Goal: Task Accomplishment & Management: Manage account settings

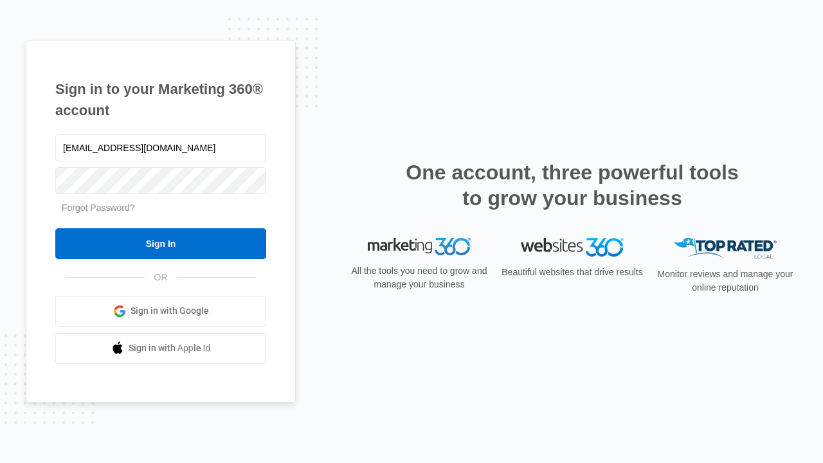
type input "dankie614@gmail.com"
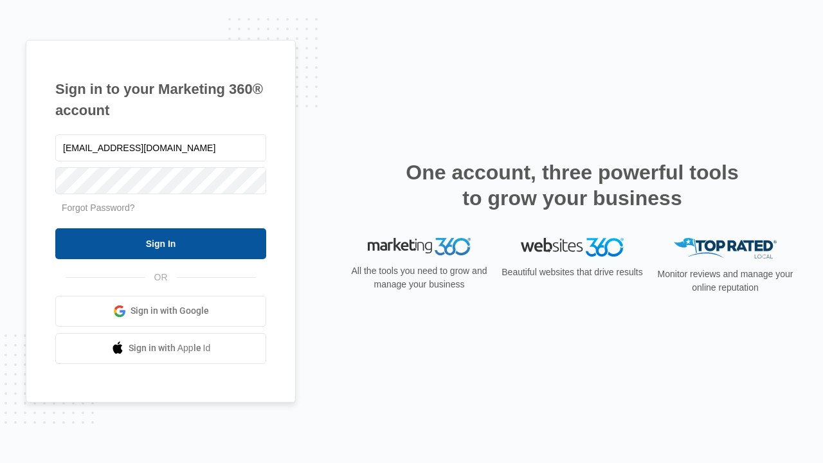
click at [161, 243] on input "Sign In" at bounding box center [160, 243] width 211 height 31
